Goal: Task Accomplishment & Management: Use online tool/utility

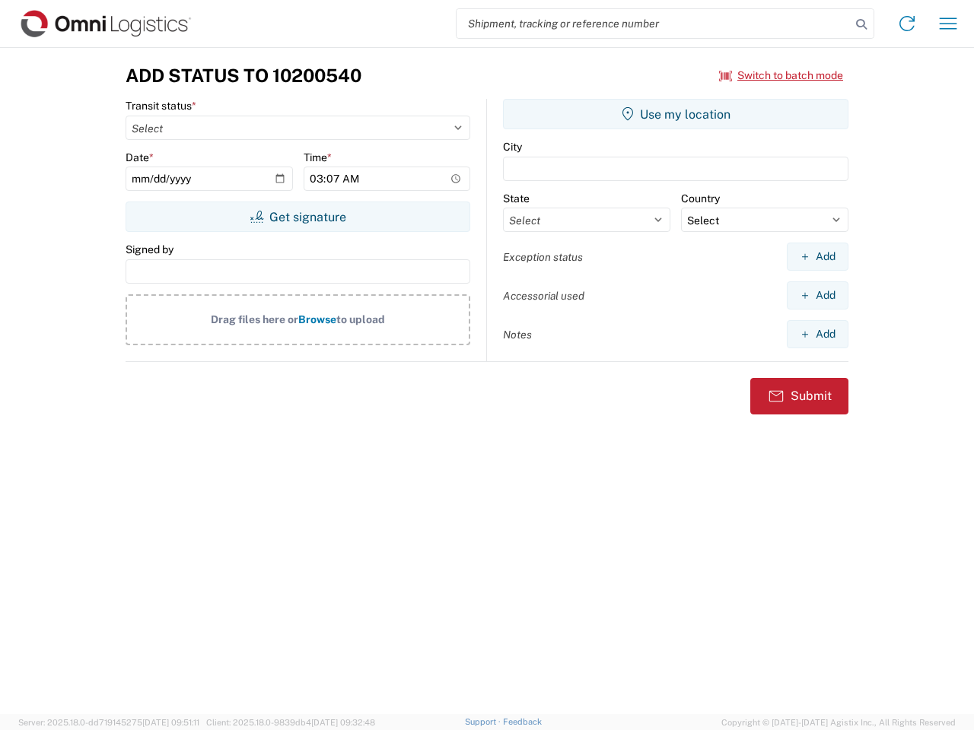
click at [654, 24] on input "search" at bounding box center [654, 23] width 394 height 29
click at [861, 24] on icon at bounding box center [861, 24] width 21 height 21
click at [907, 24] on icon at bounding box center [907, 23] width 24 height 24
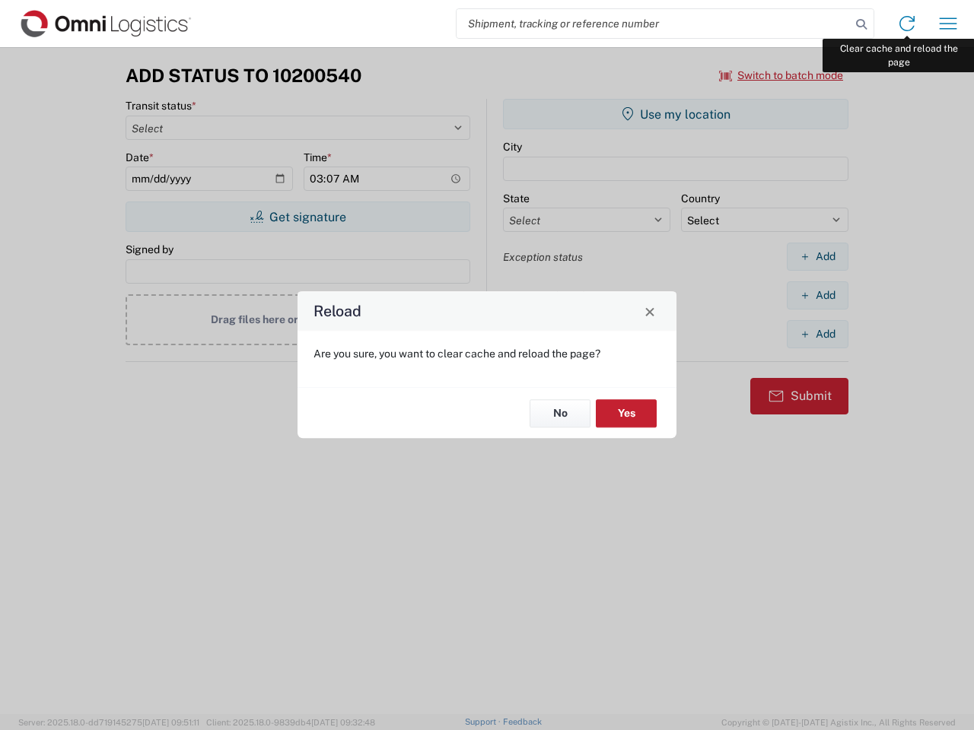
click at [948, 24] on div "Reload Are you sure, you want to clear cache and reload the page? No Yes" at bounding box center [487, 365] width 974 height 730
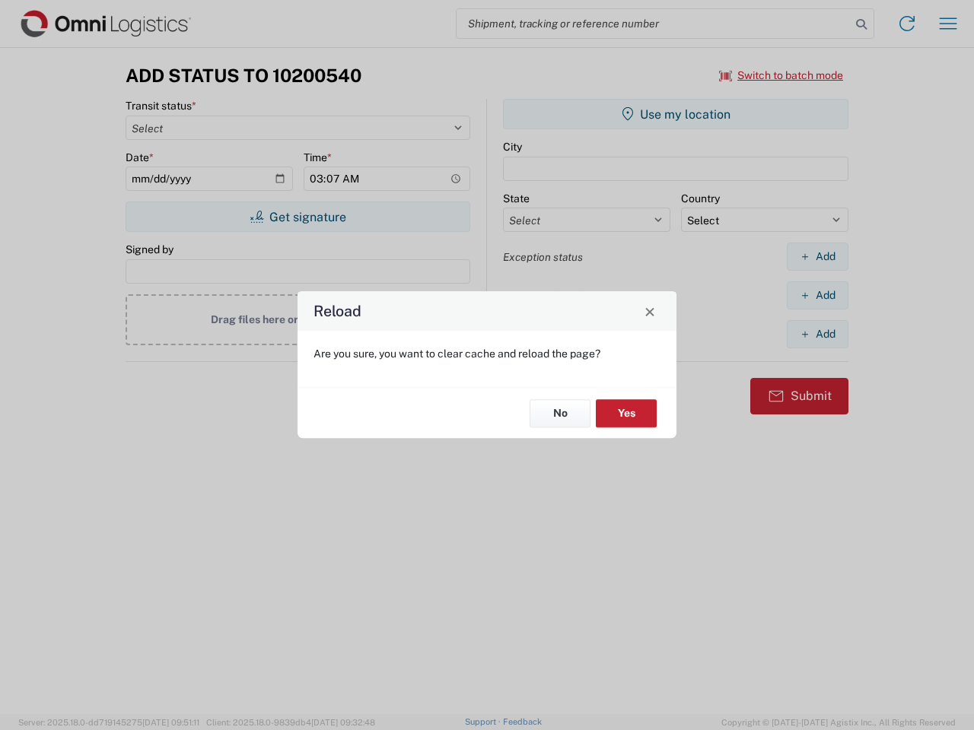
click at [781, 75] on div "Reload Are you sure, you want to clear cache and reload the page? No Yes" at bounding box center [487, 365] width 974 height 730
click at [298, 217] on div "Reload Are you sure, you want to clear cache and reload the page? No Yes" at bounding box center [487, 365] width 974 height 730
click at [676, 114] on div "Reload Are you sure, you want to clear cache and reload the page? No Yes" at bounding box center [487, 365] width 974 height 730
click at [817, 256] on div "Reload Are you sure, you want to clear cache and reload the page? No Yes" at bounding box center [487, 365] width 974 height 730
click at [817, 295] on div "Reload Are you sure, you want to clear cache and reload the page? No Yes" at bounding box center [487, 365] width 974 height 730
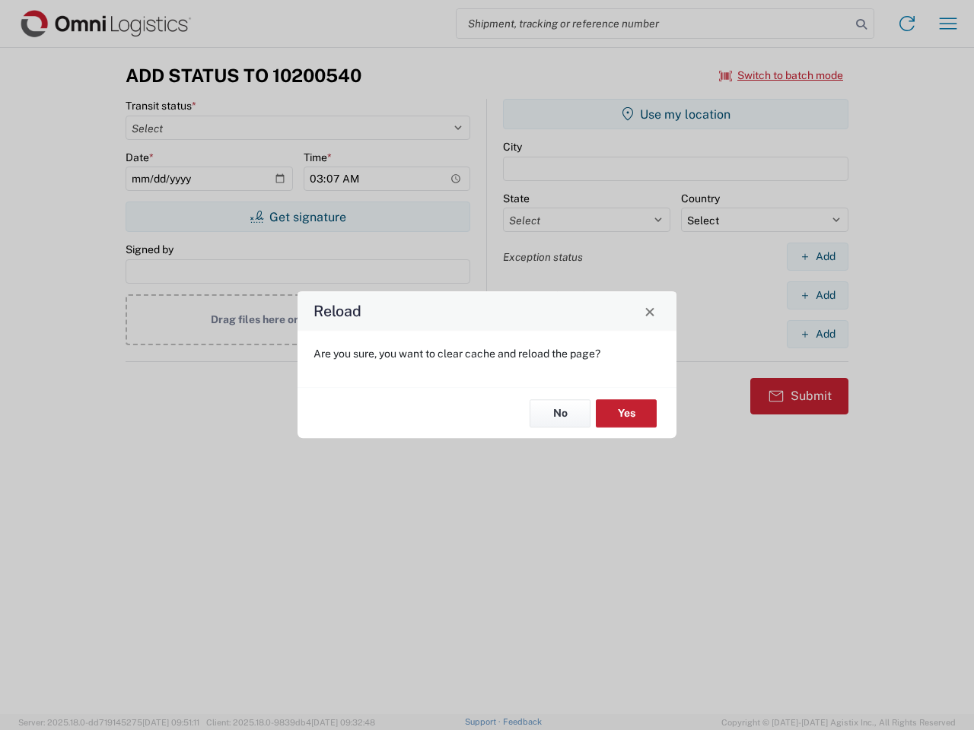
click at [817, 334] on div "Reload Are you sure, you want to clear cache and reload the page? No Yes" at bounding box center [487, 365] width 974 height 730
